Goal: Information Seeking & Learning: Learn about a topic

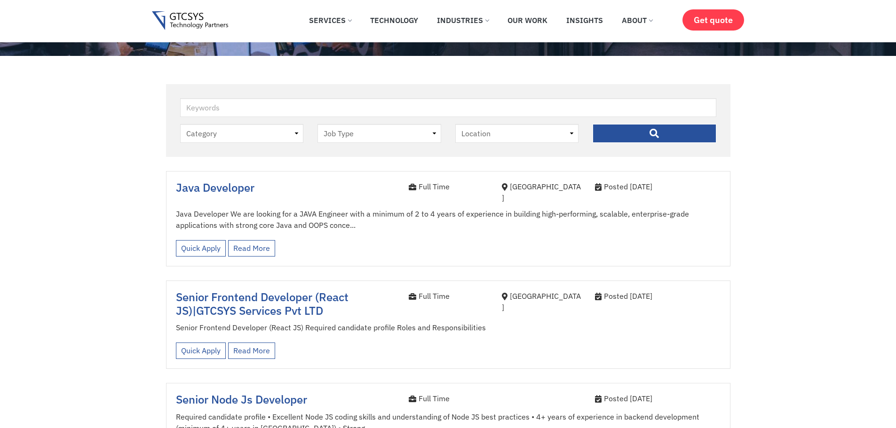
scroll to position [235, 0]
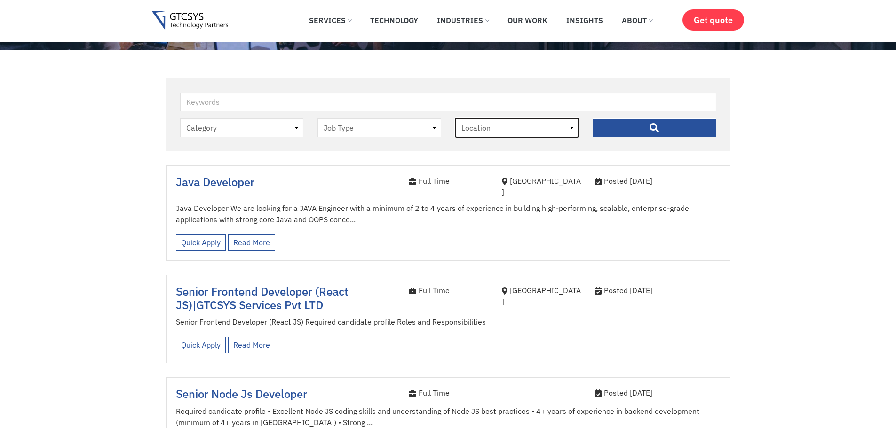
click at [495, 125] on select "Location Ahmedabad" at bounding box center [517, 127] width 124 height 19
select select "ahmedabad"
click at [455, 118] on select "Location Ahmedabad" at bounding box center [517, 127] width 124 height 19
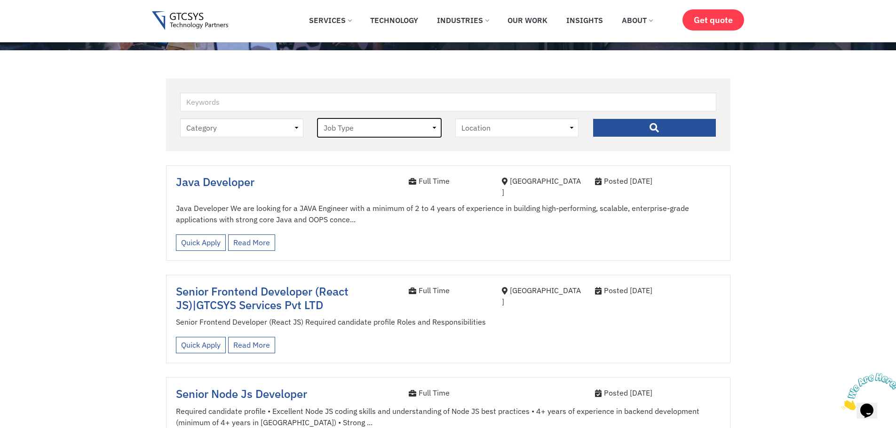
click at [383, 130] on select "Job Type Full Time Internee" at bounding box center [379, 127] width 124 height 19
click at [317, 118] on select "Job Type Full Time Internee" at bounding box center [379, 127] width 124 height 19
click at [339, 126] on select "Job Type Full Time Internee" at bounding box center [379, 127] width 124 height 19
select select "-1"
click at [317, 118] on select "Job Type Full Time Internee" at bounding box center [379, 127] width 124 height 19
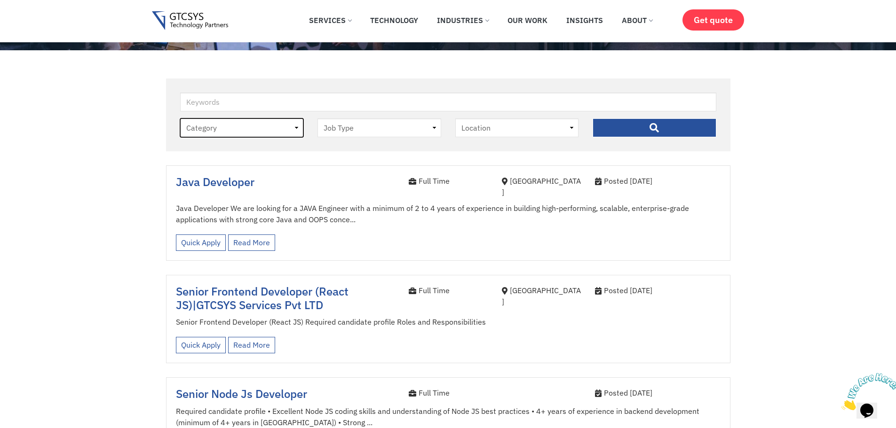
click at [250, 126] on select "Category job" at bounding box center [242, 127] width 124 height 19
select select "job"
click at [180, 118] on select "Category job" at bounding box center [242, 127] width 124 height 19
click at [225, 129] on select "Category job" at bounding box center [242, 127] width 124 height 19
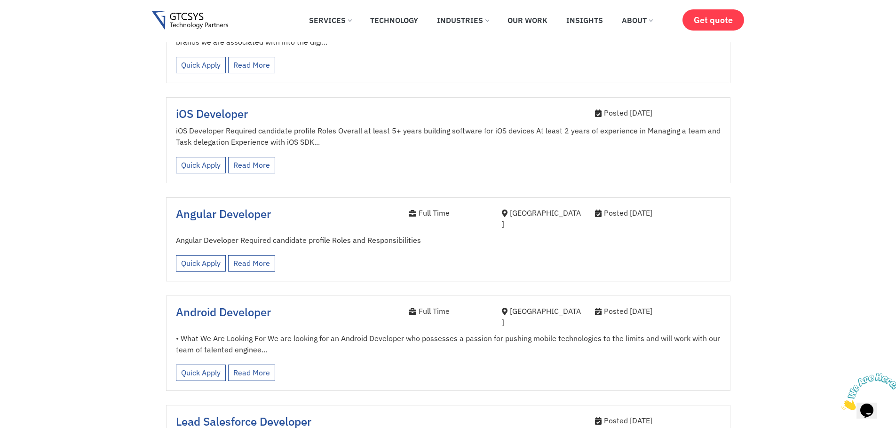
scroll to position [1081, 0]
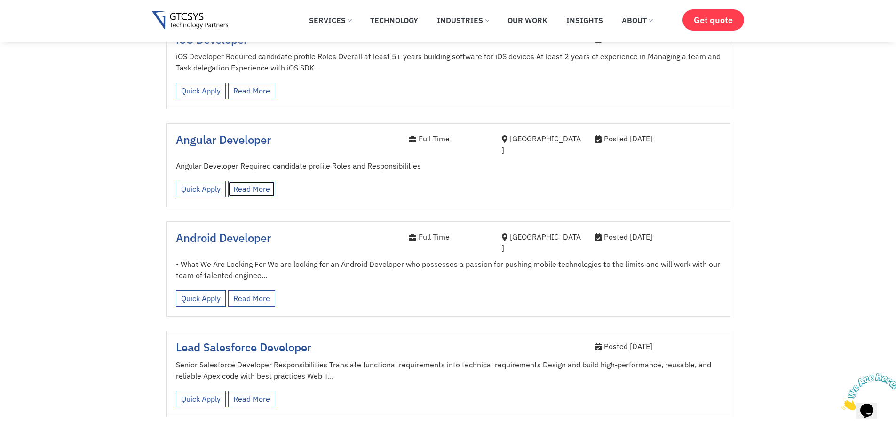
click at [258, 181] on link "Read More" at bounding box center [251, 189] width 47 height 16
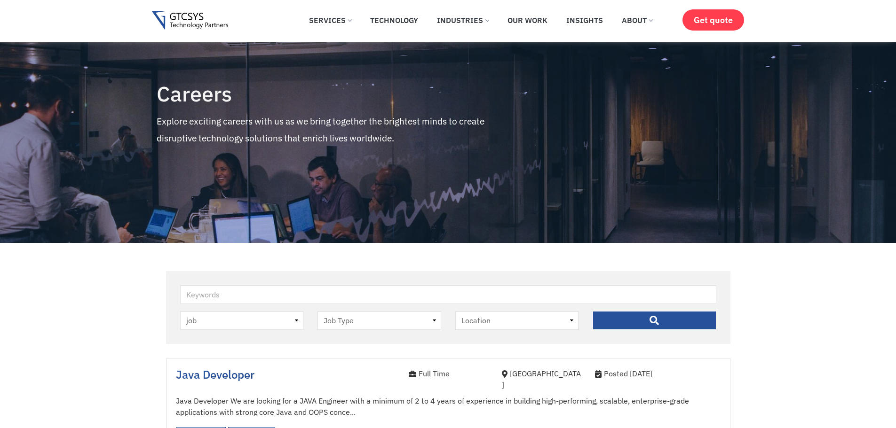
select select "job"
select select "ahmedabad"
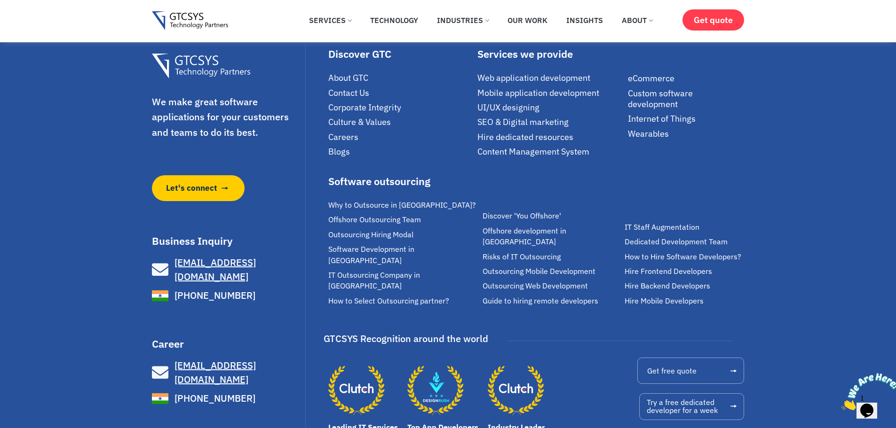
scroll to position [1942, 0]
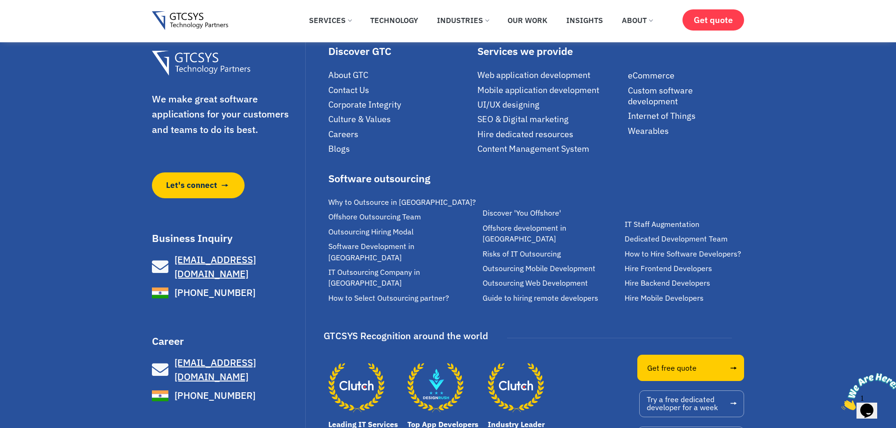
click at [736, 364] on icon at bounding box center [733, 368] width 10 height 8
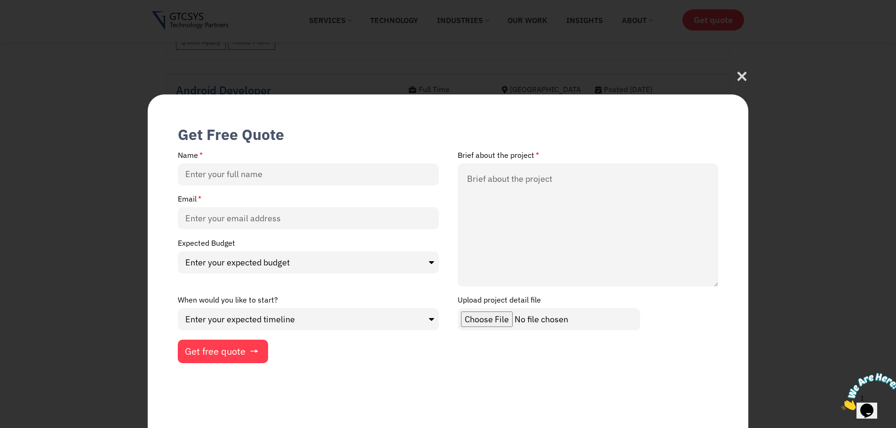
scroll to position [1222, 0]
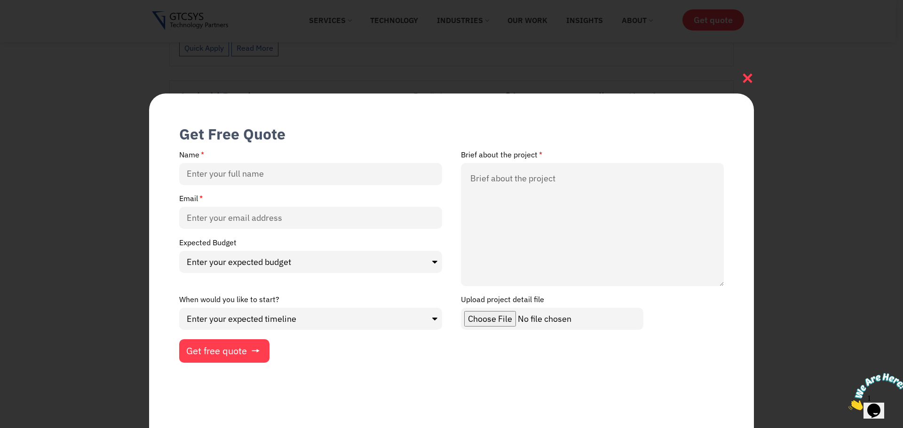
click at [746, 72] on icon at bounding box center [747, 78] width 13 height 13
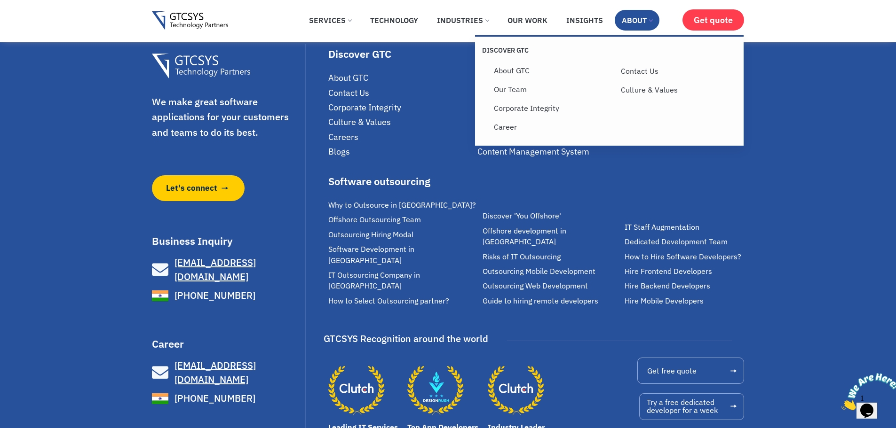
scroll to position [1942, 0]
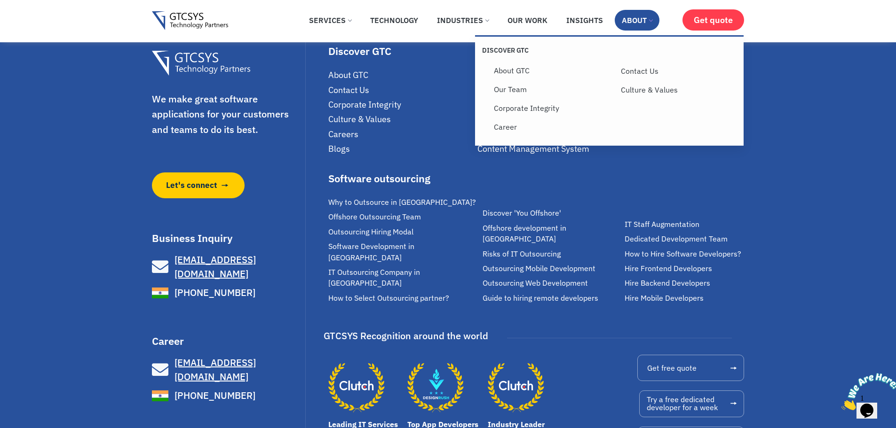
click at [633, 17] on link "About" at bounding box center [637, 20] width 45 height 21
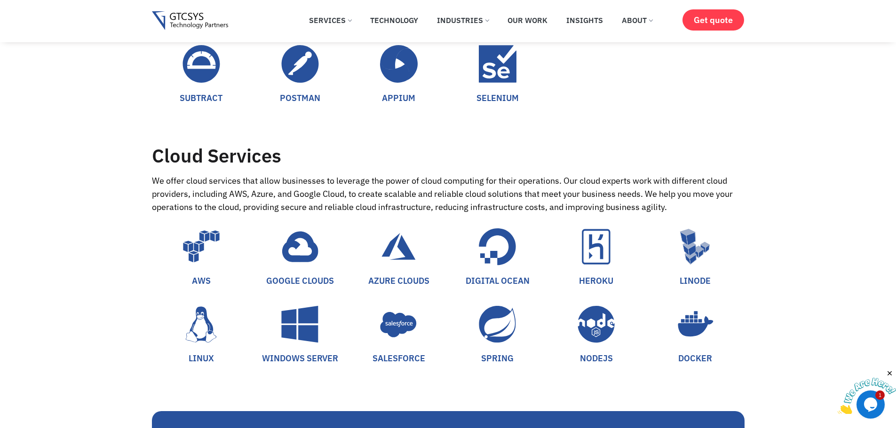
scroll to position [2727, 0]
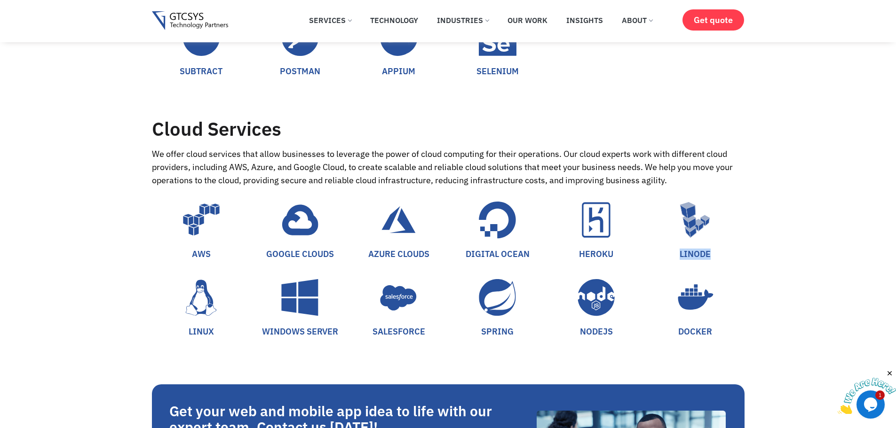
drag, startPoint x: 723, startPoint y: 257, endPoint x: 675, endPoint y: 261, distance: 48.1
click at [675, 261] on div "AWS GOOGLE CLOUDS AZURE CLOUDS DIGITAL OCEAN HEROKU LINODE LINUX WINDOWS SERVER…" at bounding box center [448, 278] width 592 height 155
copy link "LINODE"
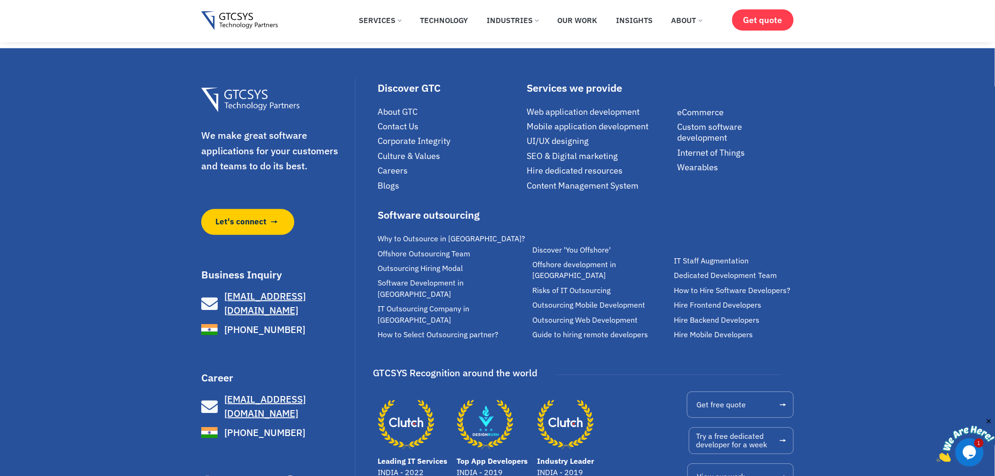
scroll to position [3761, 0]
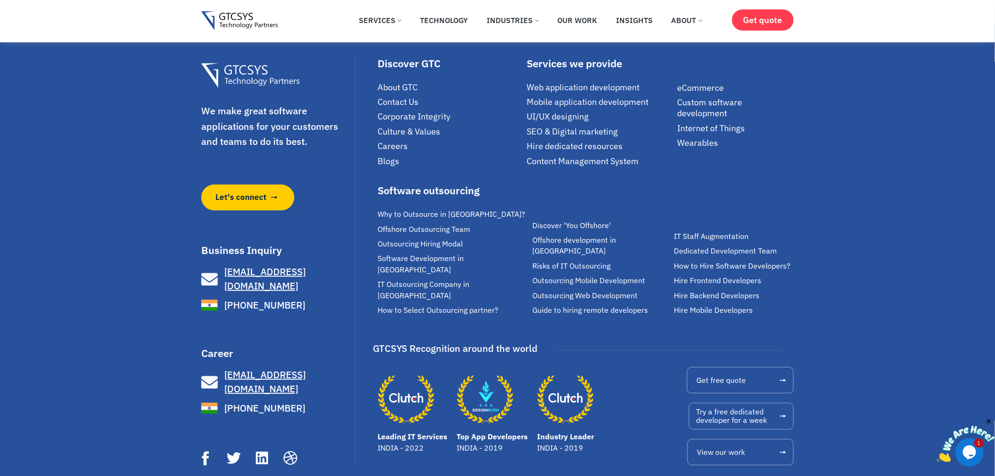
click at [390, 147] on span "Careers" at bounding box center [393, 146] width 30 height 11
